Goal: Task Accomplishment & Management: Manage account settings

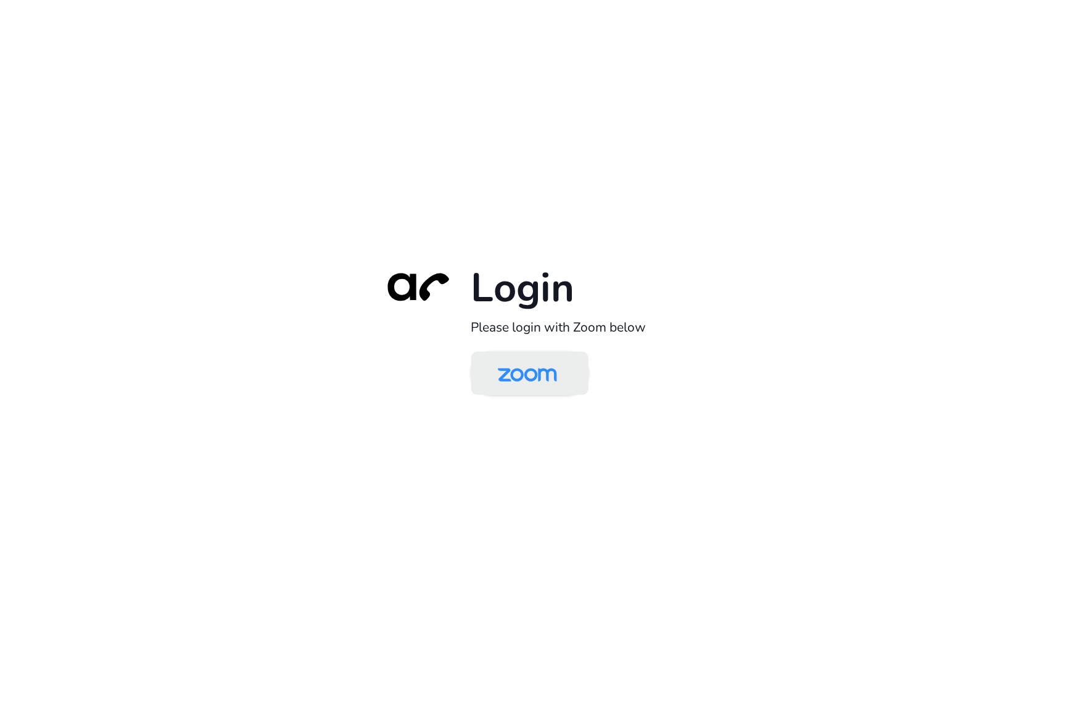
click at [576, 387] on link at bounding box center [529, 373] width 117 height 43
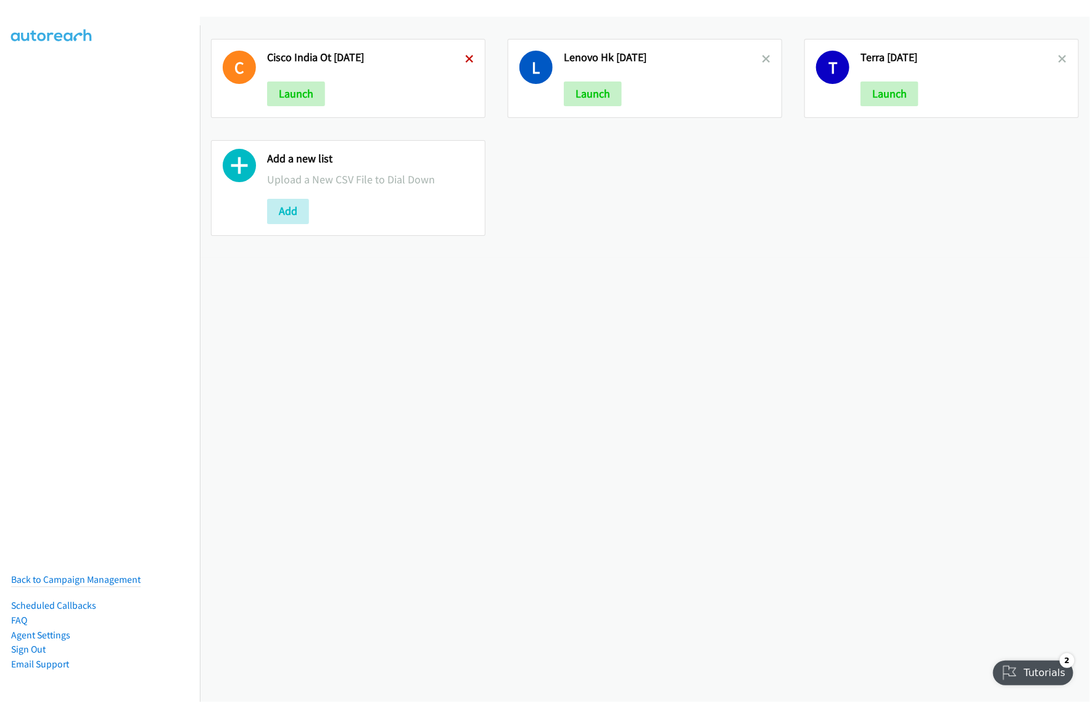
click at [467, 62] on icon at bounding box center [469, 60] width 9 height 9
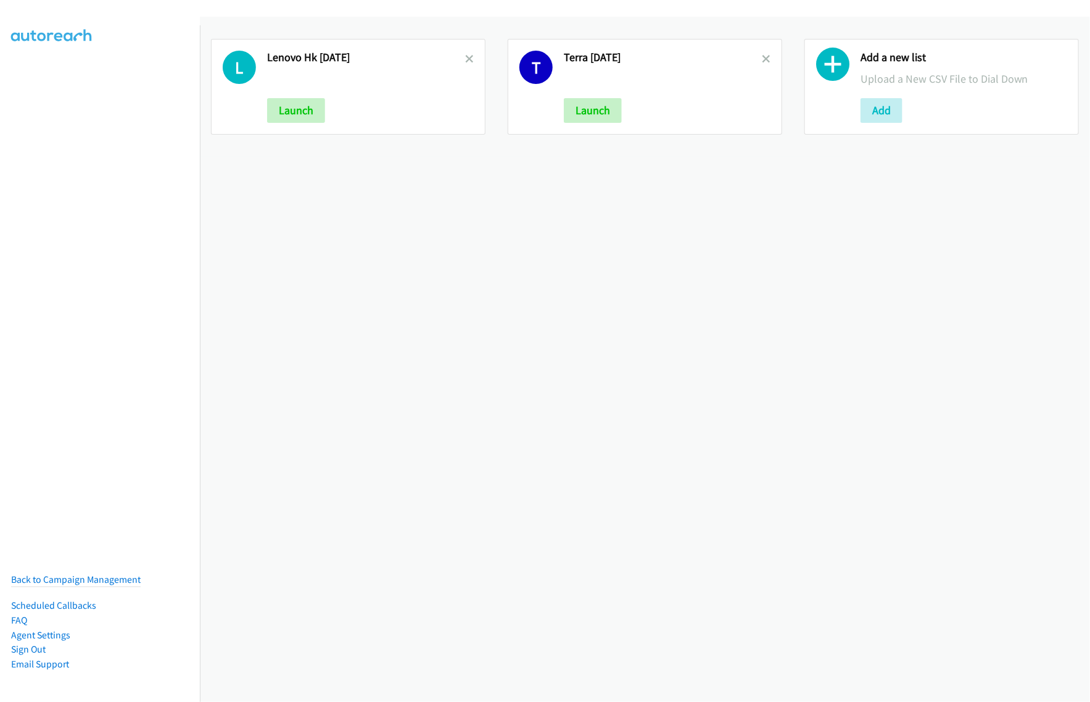
click at [467, 62] on icon at bounding box center [469, 60] width 9 height 9
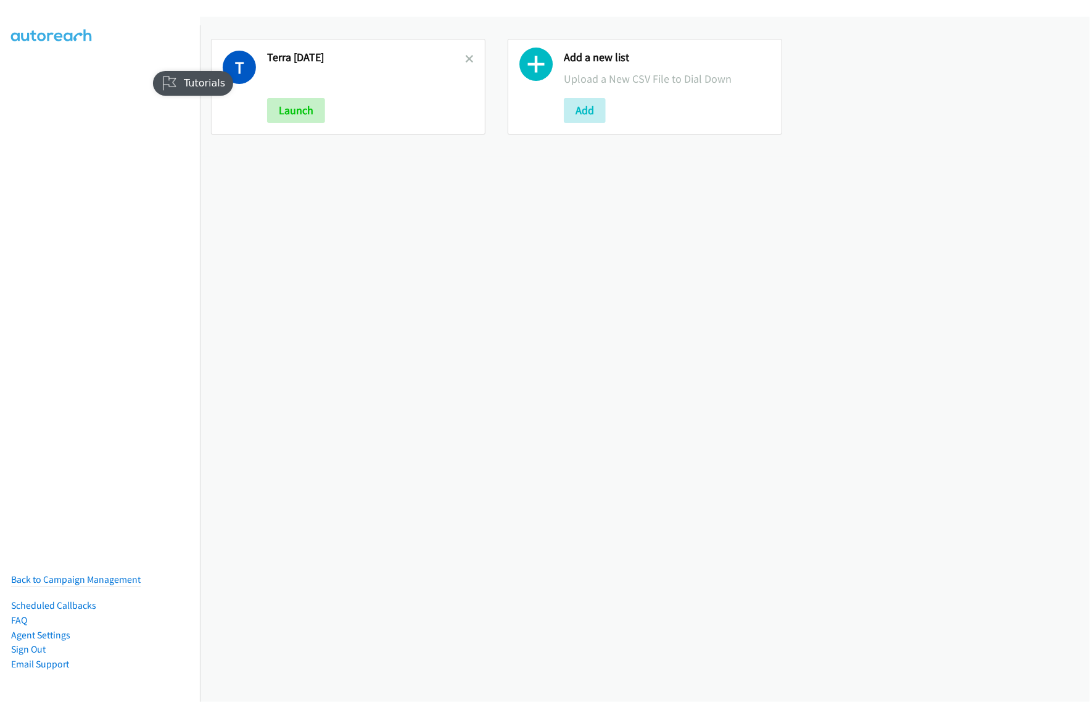
click at [468, 65] on link at bounding box center [469, 59] width 9 height 14
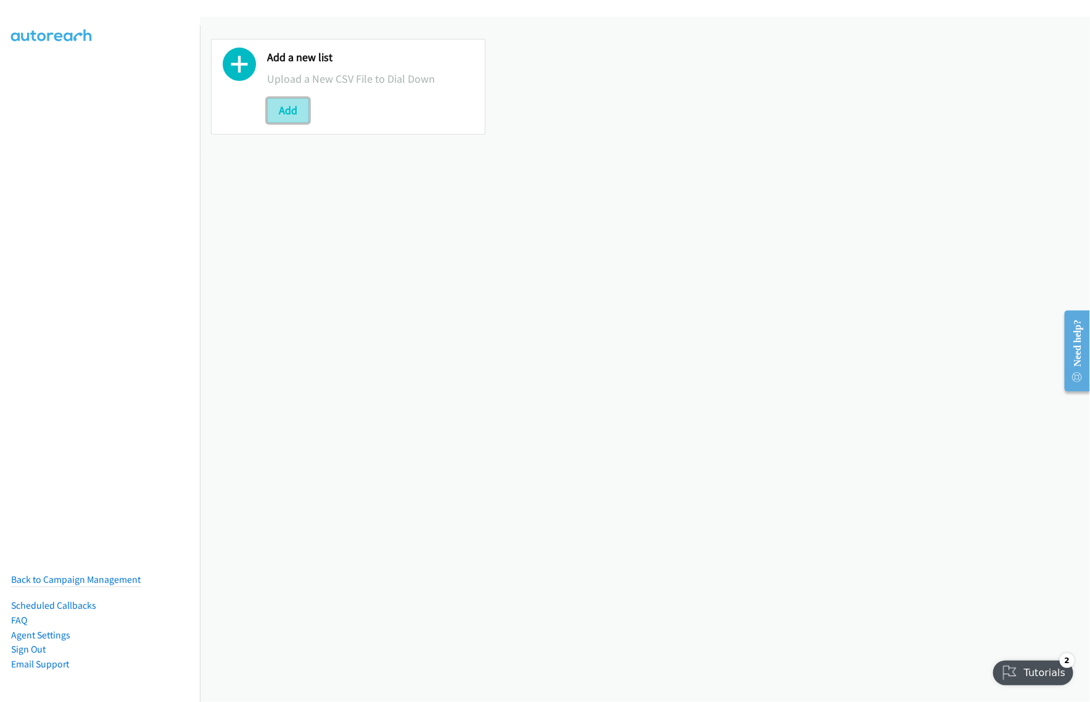
click at [287, 105] on button "Add" at bounding box center [288, 110] width 42 height 25
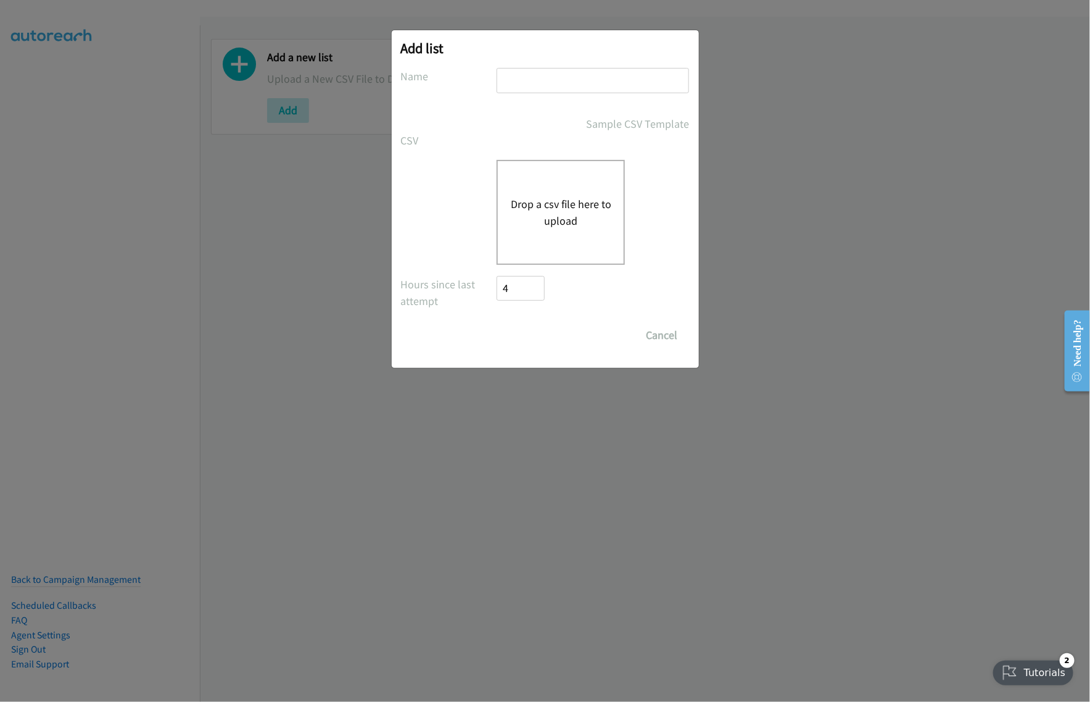
click at [552, 86] on input "text" at bounding box center [593, 80] width 193 height 25
type input "terra sept26"
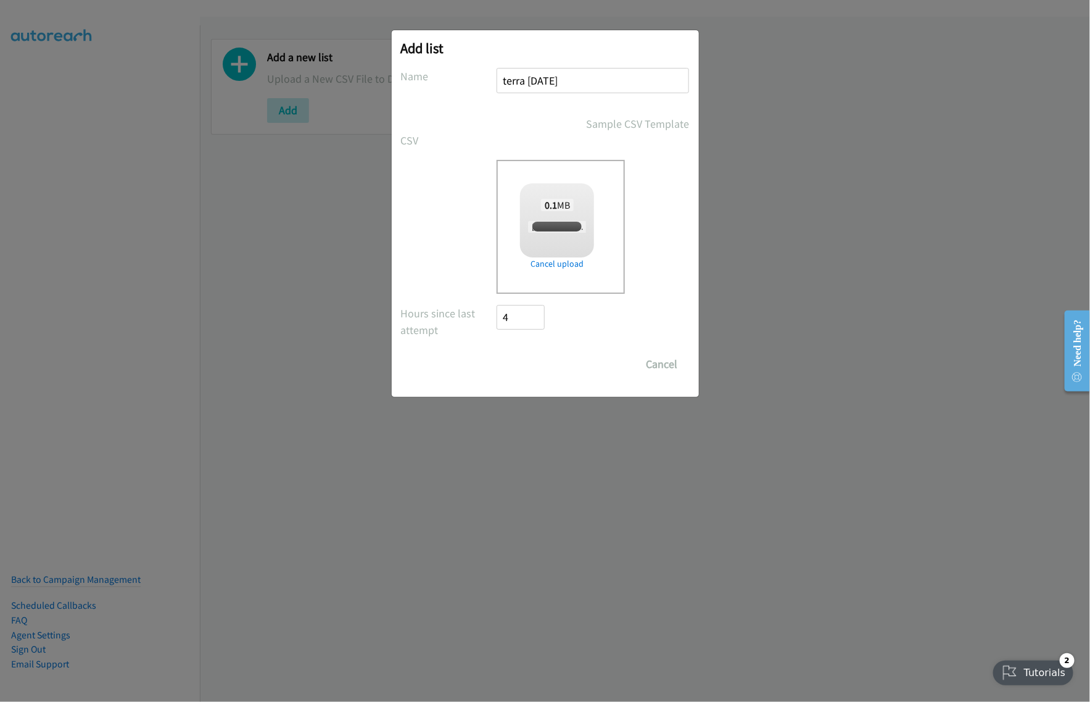
checkbox input "true"
click at [522, 362] on input "Save List" at bounding box center [529, 364] width 65 height 25
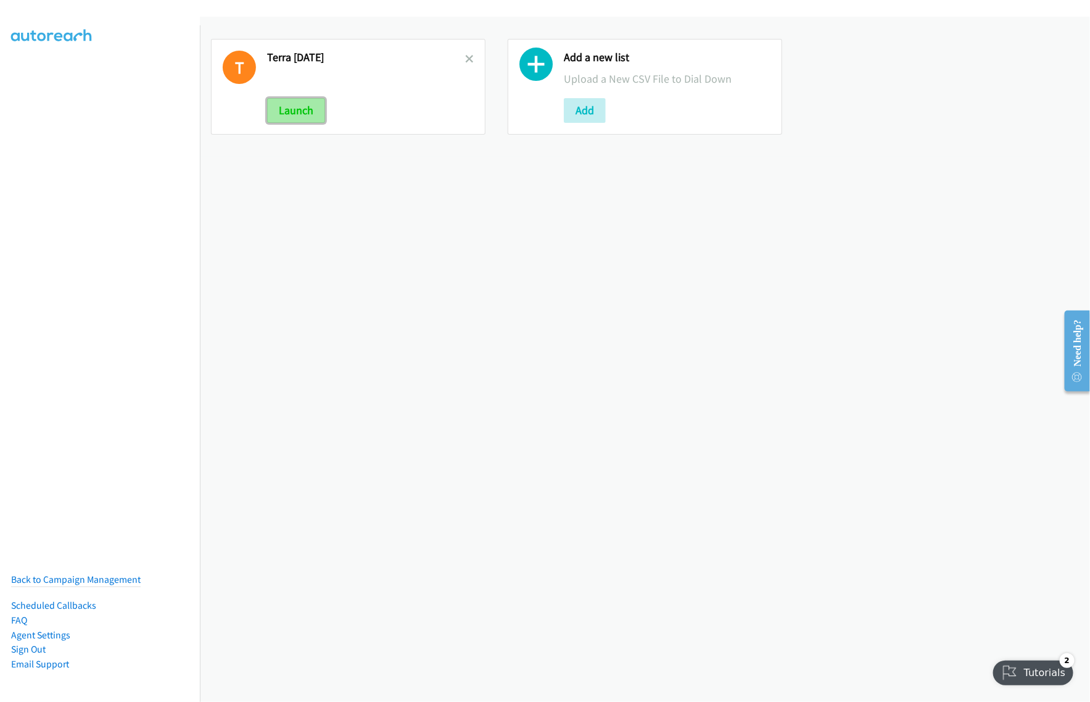
click at [298, 105] on button "Launch" at bounding box center [296, 110] width 58 height 25
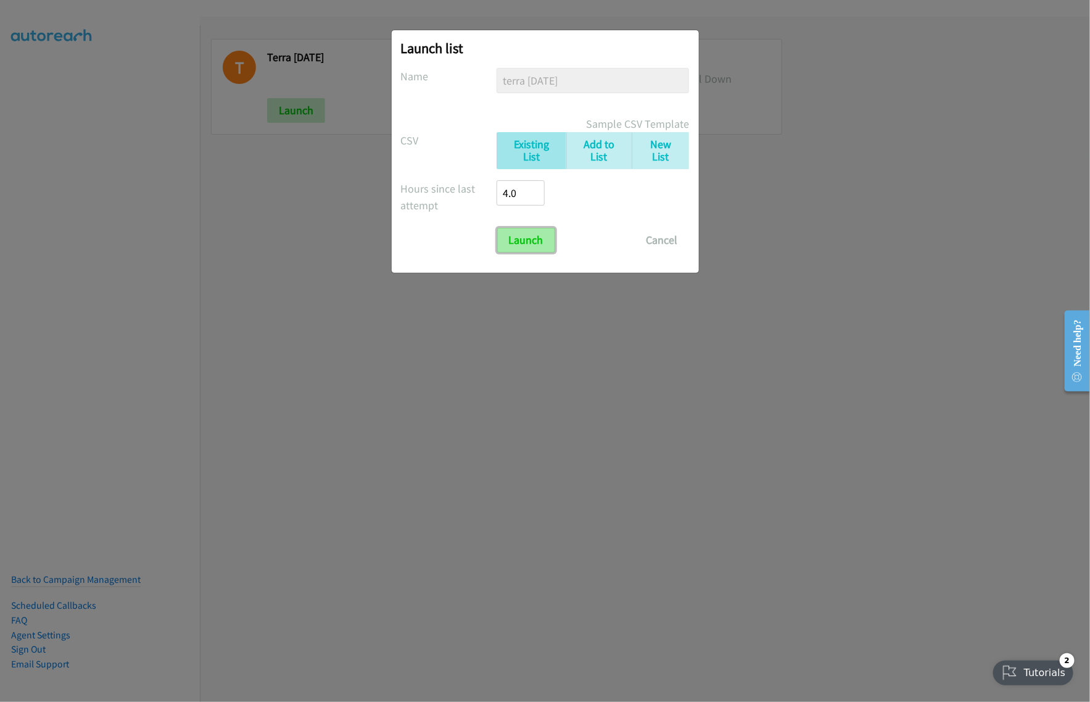
click at [542, 236] on input "Launch" at bounding box center [526, 240] width 58 height 25
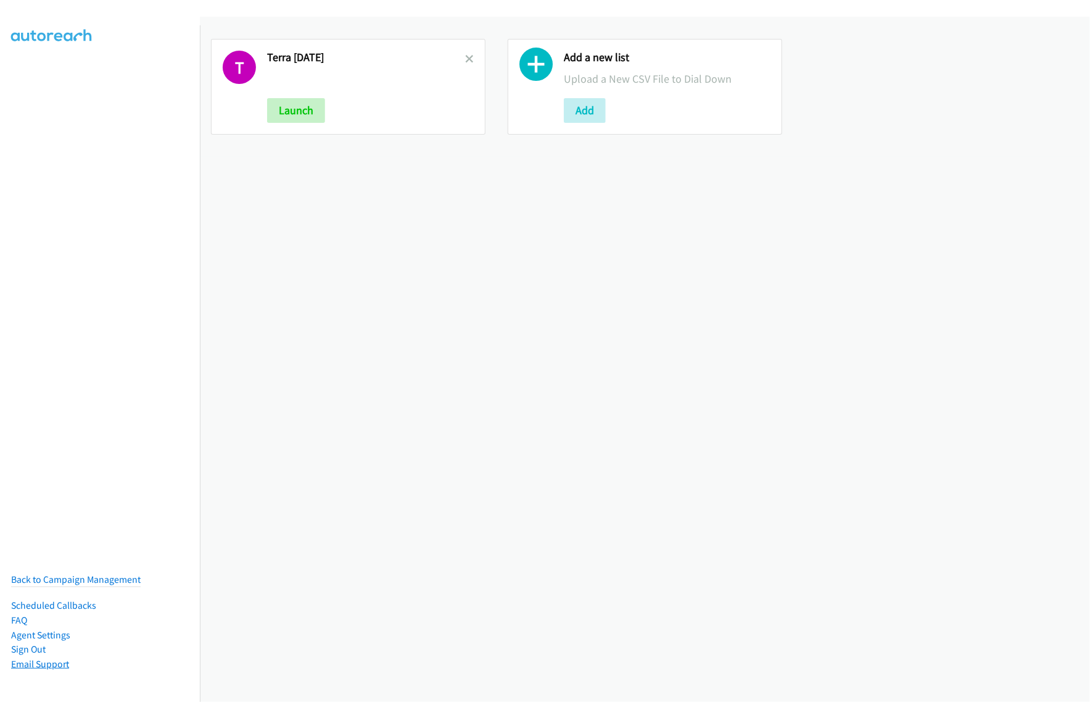
click at [46, 658] on link "Email Support" at bounding box center [40, 664] width 58 height 12
click at [1009, 225] on div "T Terra Sept26 Launch Add a new list Upload a New CSV File to Dial Down Add" at bounding box center [645, 359] width 890 height 685
click at [35, 643] on link "Sign Out" at bounding box center [28, 649] width 35 height 12
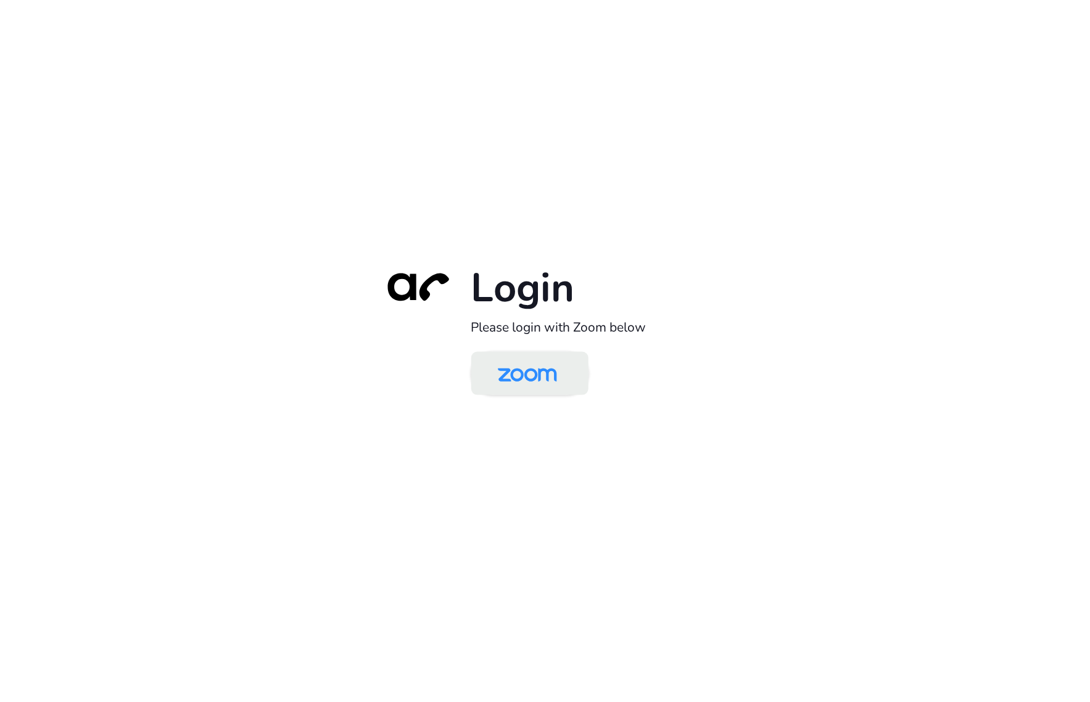
click at [565, 378] on img at bounding box center [527, 374] width 85 height 40
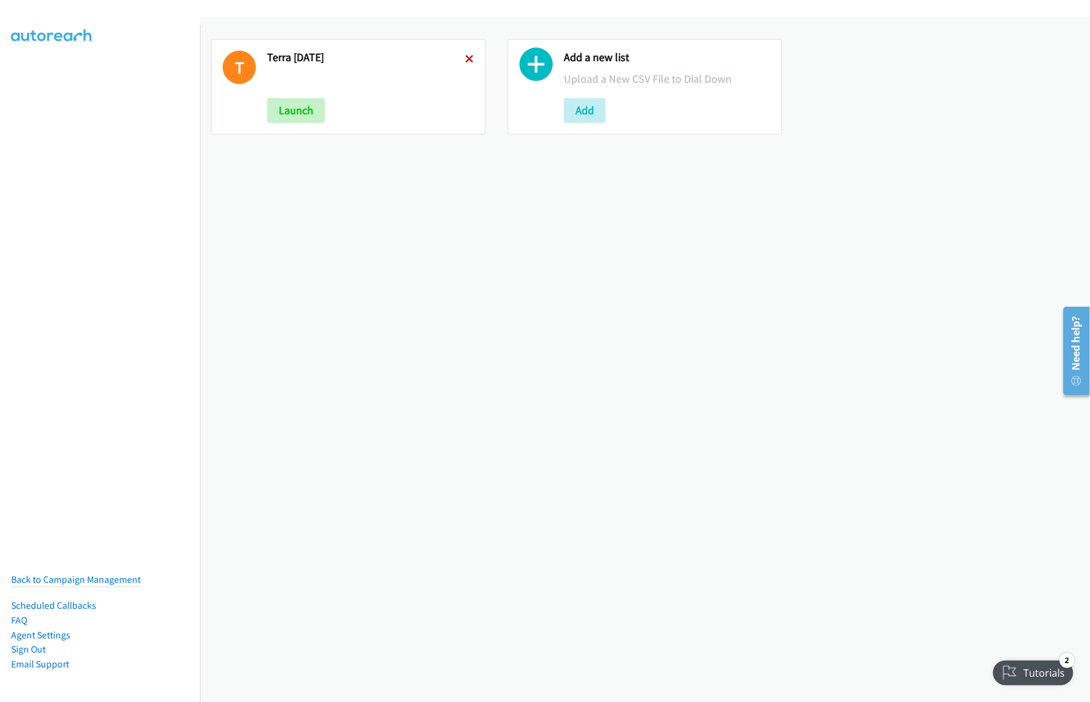
click at [465, 59] on icon at bounding box center [469, 60] width 9 height 9
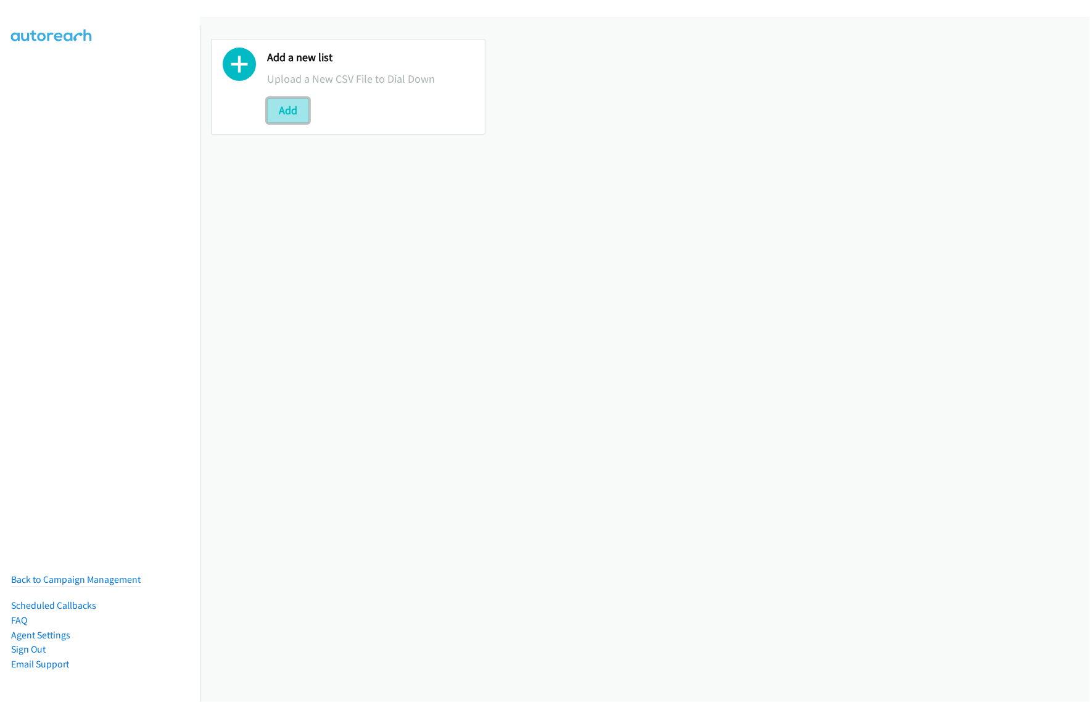
click at [296, 112] on button "Add" at bounding box center [288, 110] width 42 height 25
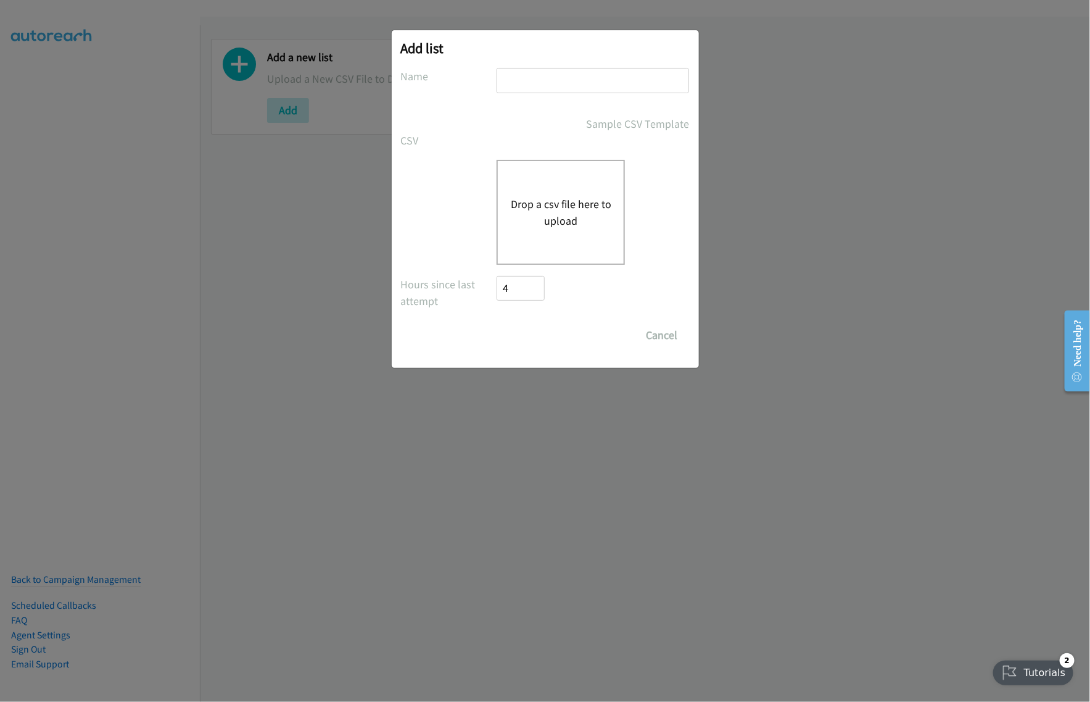
click at [593, 82] on input "text" at bounding box center [593, 80] width 193 height 25
type input "terra sept26"
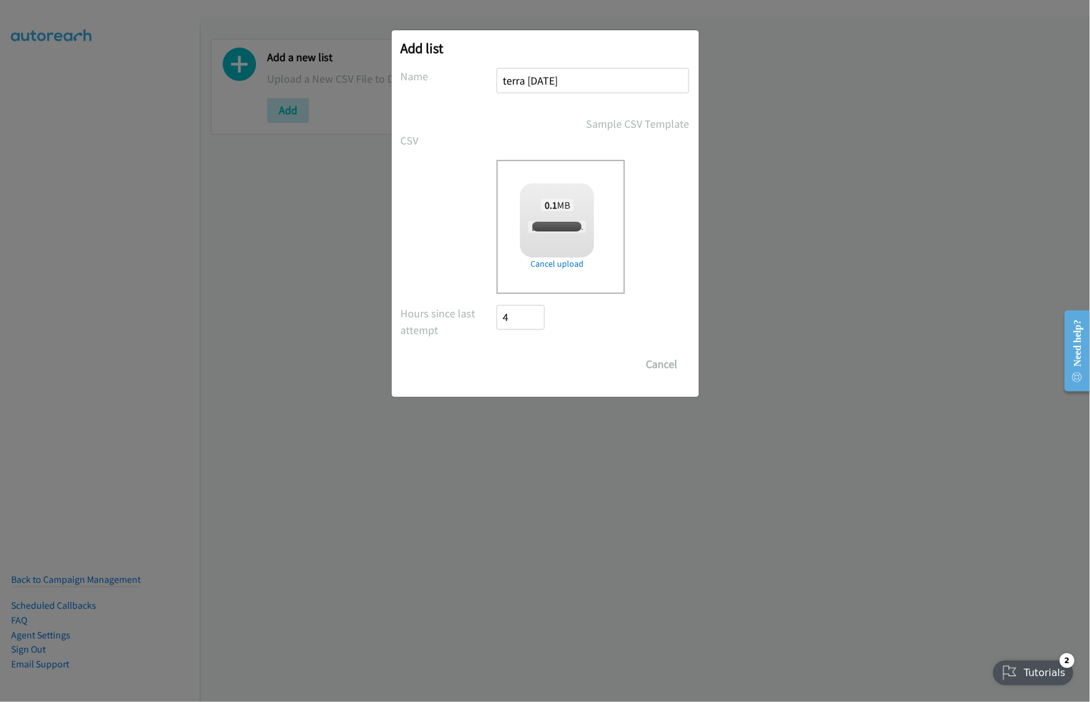
checkbox input "true"
drag, startPoint x: 542, startPoint y: 365, endPoint x: 565, endPoint y: 378, distance: 26.8
click at [542, 365] on input "Save List" at bounding box center [529, 364] width 65 height 25
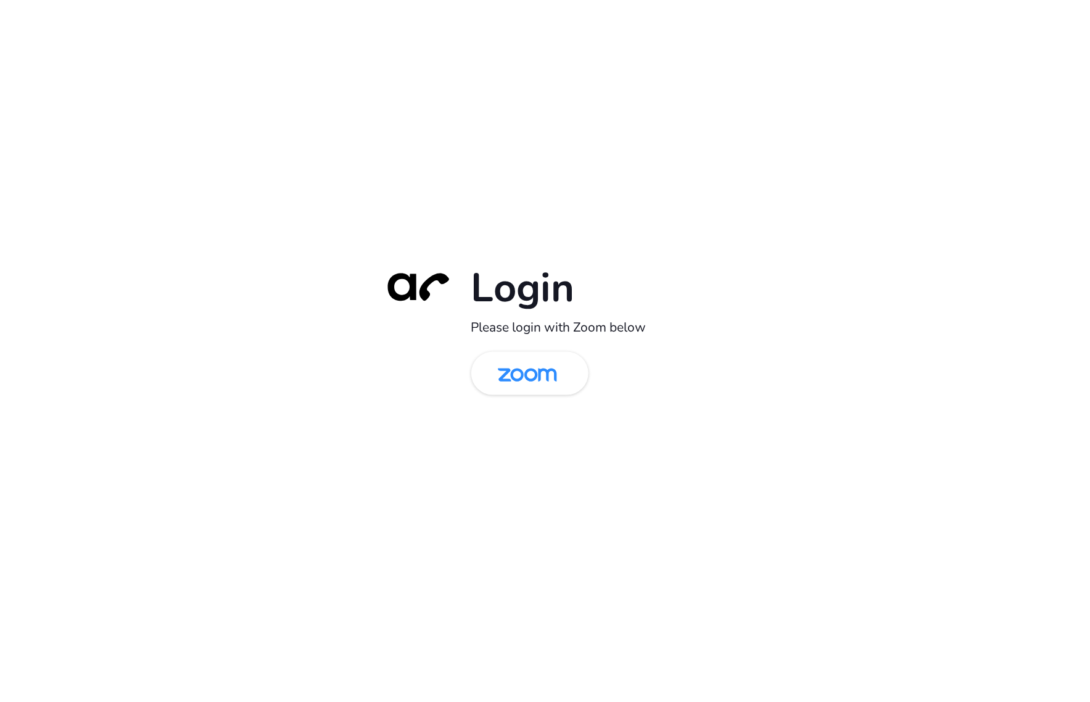
drag, startPoint x: 0, startPoint y: 0, endPoint x: 607, endPoint y: 396, distance: 724.1
click at [547, 386] on img at bounding box center [527, 374] width 85 height 40
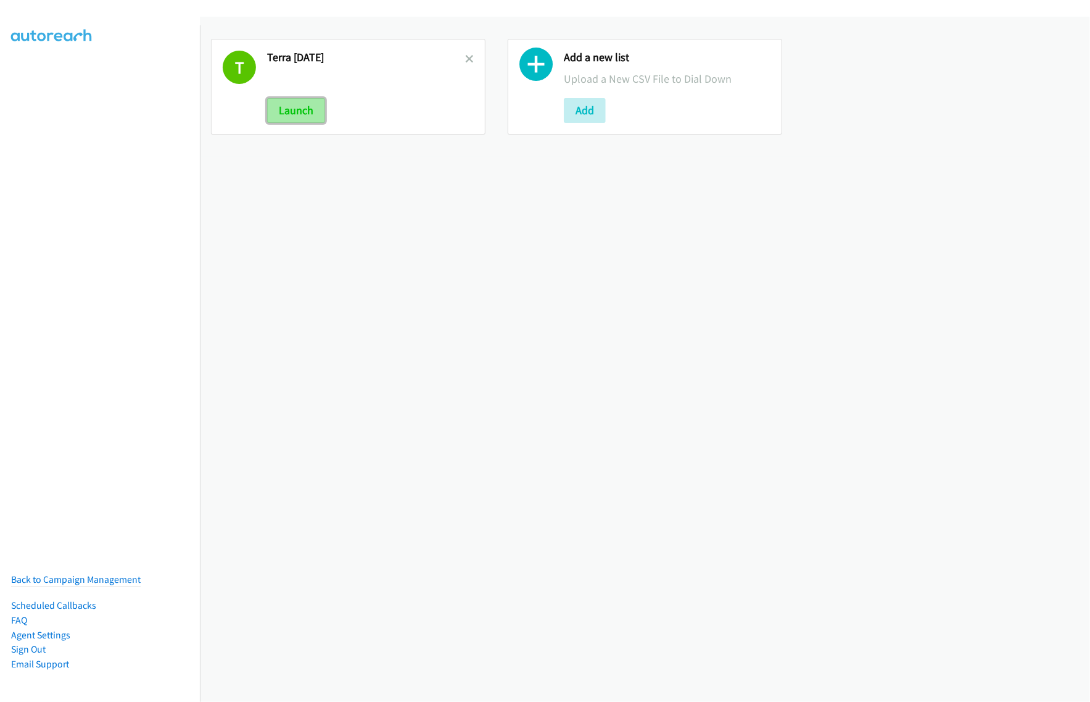
click at [304, 109] on button "Launch" at bounding box center [296, 110] width 58 height 25
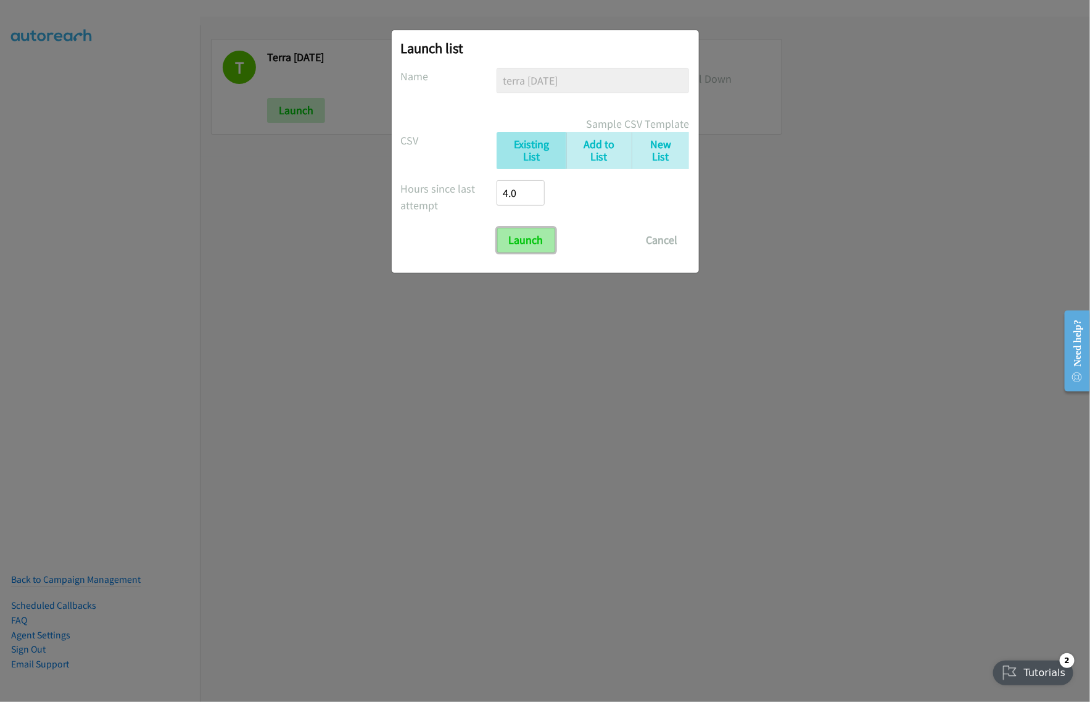
click at [544, 239] on input "Launch" at bounding box center [526, 240] width 58 height 25
